Goal: Check status: Check status

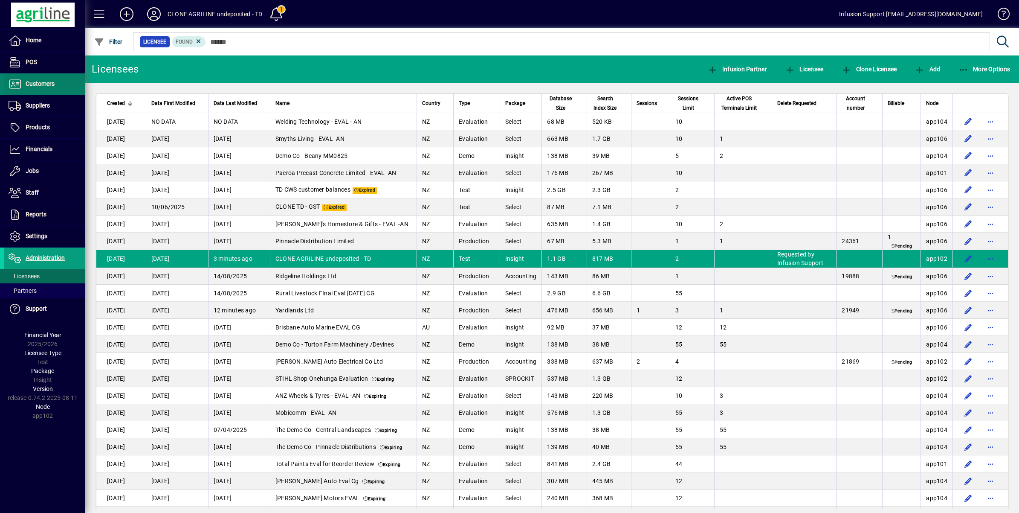
click at [54, 81] on span "Customers" at bounding box center [40, 83] width 29 height 7
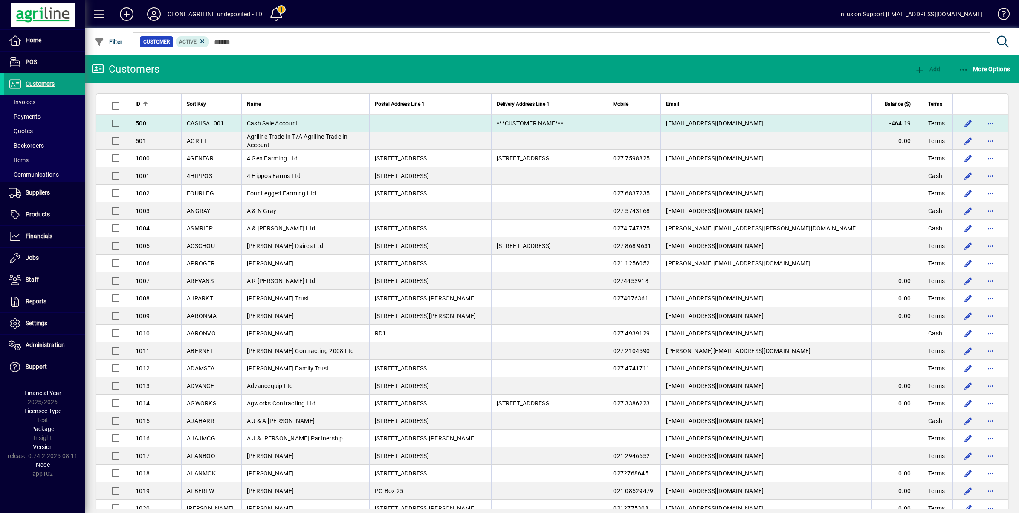
click at [298, 123] on span "Cash Sale Account" at bounding box center [272, 123] width 51 height 7
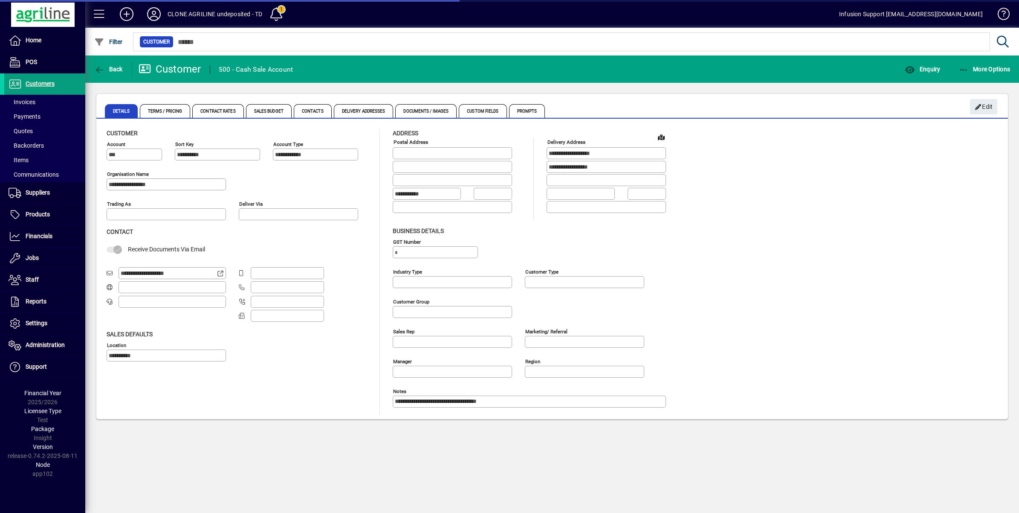
type input "**********"
click at [918, 69] on span "Enquiry" at bounding box center [922, 69] width 35 height 7
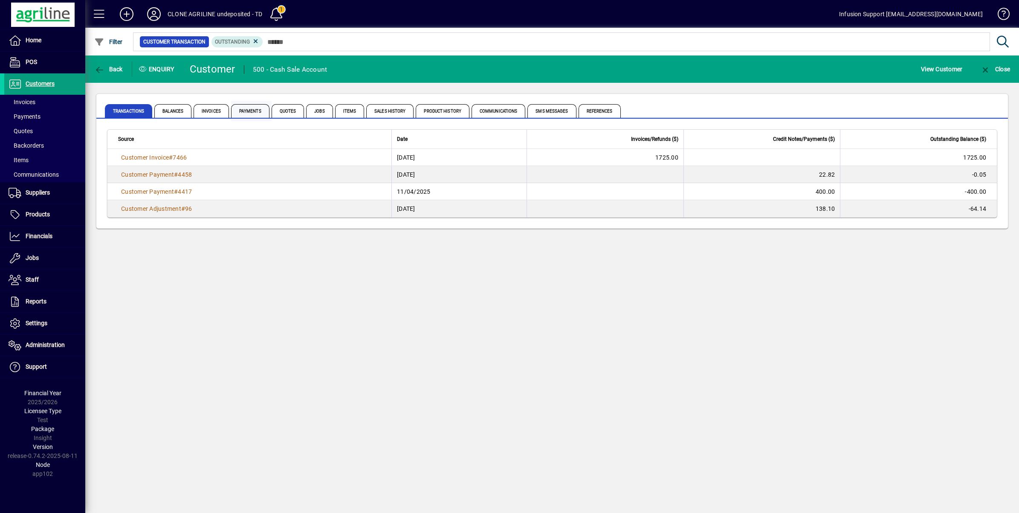
click at [249, 110] on span "Payments" at bounding box center [250, 111] width 38 height 14
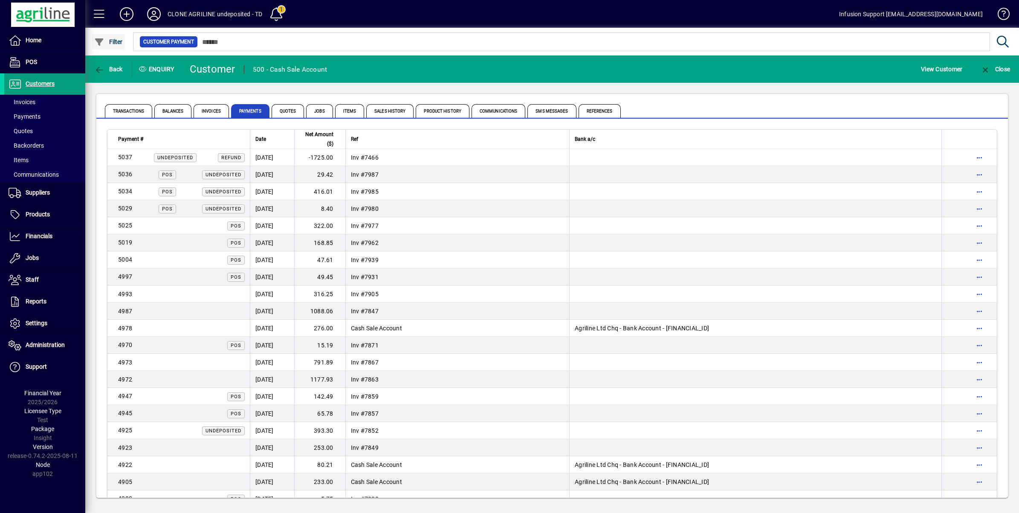
click at [114, 38] on span "Filter" at bounding box center [108, 41] width 29 height 7
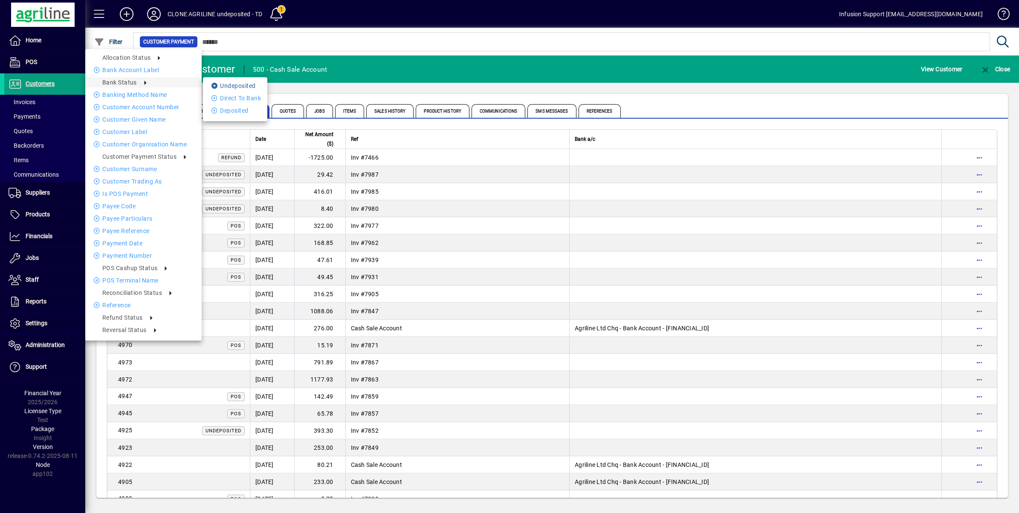
click at [232, 86] on li "Undeposited" at bounding box center [235, 86] width 64 height 10
